Goal: Book appointment/travel/reservation

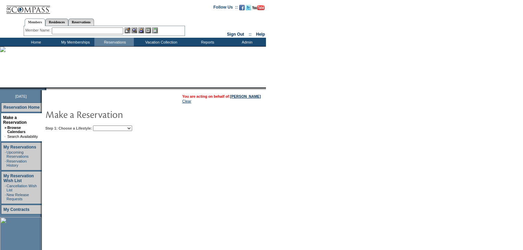
click at [132, 129] on select "Beach Leisure Metropolitan Mountain OIAL for Adventure OIAL for Couples OIAL fo…" at bounding box center [112, 128] width 39 height 5
select select "Beach"
click at [105, 126] on select "Beach Leisure Metropolitan Mountain OIAL for Adventure OIAL for Couples OIAL fo…" at bounding box center [112, 128] width 39 height 5
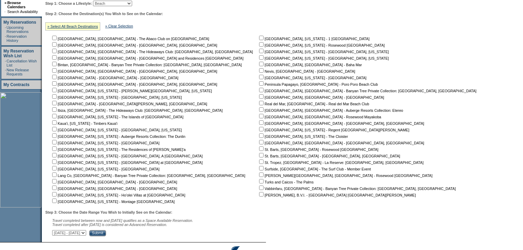
scroll to position [137, 0]
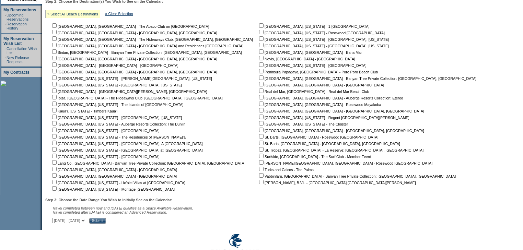
click at [259, 124] on input "checkbox" at bounding box center [261, 123] width 4 height 4
checkbox input "true"
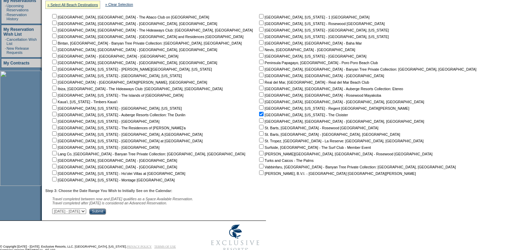
scroll to position [163, 0]
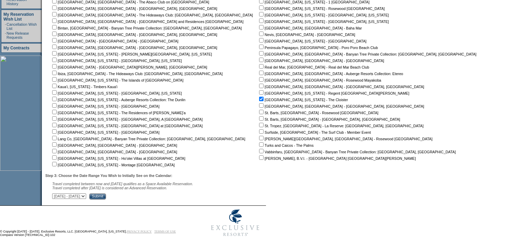
click at [86, 194] on select "[DATE] - [DATE] [DATE] - [DATE] [DATE] - [DATE] [DATE] - [DATE] [DATE] - [DATE]…" at bounding box center [69, 196] width 34 height 5
select select "[DATE]|[DATE]"
click at [56, 194] on select "[DATE] - [DATE] [DATE] - [DATE] [DATE] - [DATE] [DATE] - [DATE] [DATE] - [DATE]…" at bounding box center [69, 196] width 34 height 5
click at [106, 196] on input "Submit" at bounding box center [97, 197] width 17 height 6
